Goal: Answer question/provide support: Share knowledge or assist other users

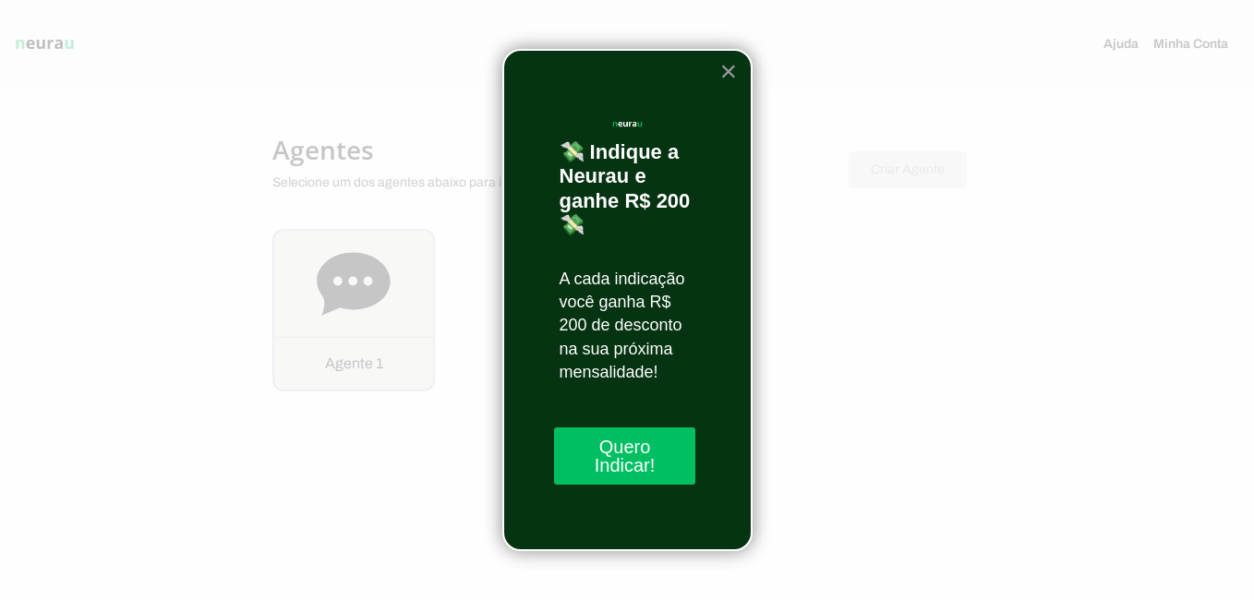
click at [723, 67] on button "×" at bounding box center [729, 71] width 18 height 30
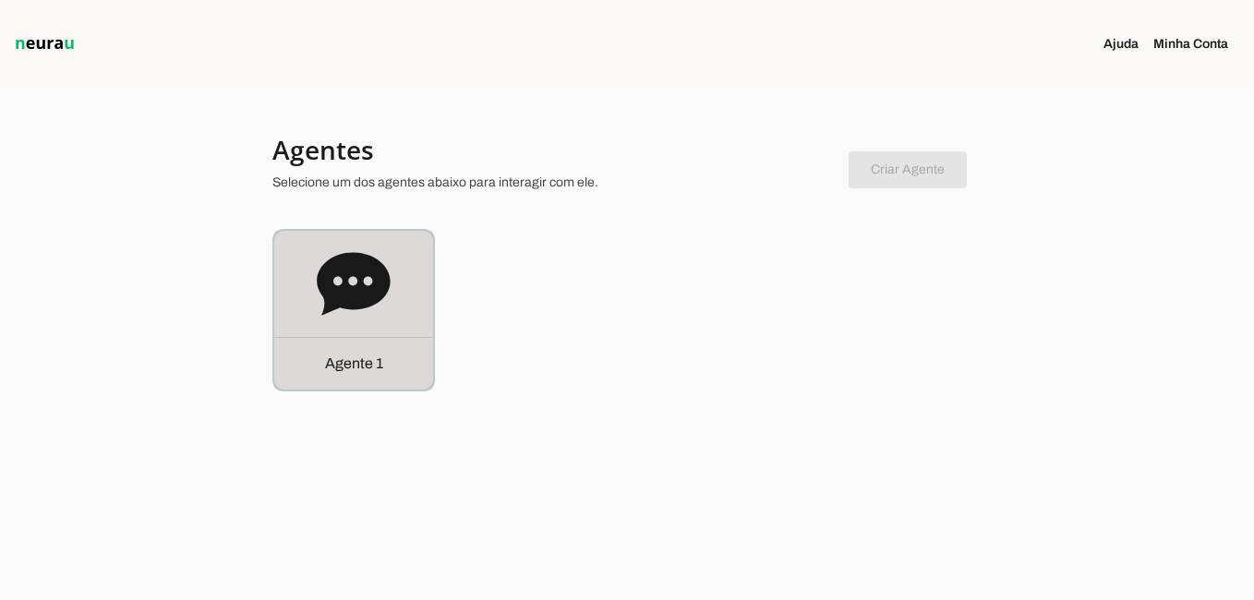
click at [357, 303] on icon at bounding box center [353, 283] width 73 height 63
